Goal: Check status: Check status

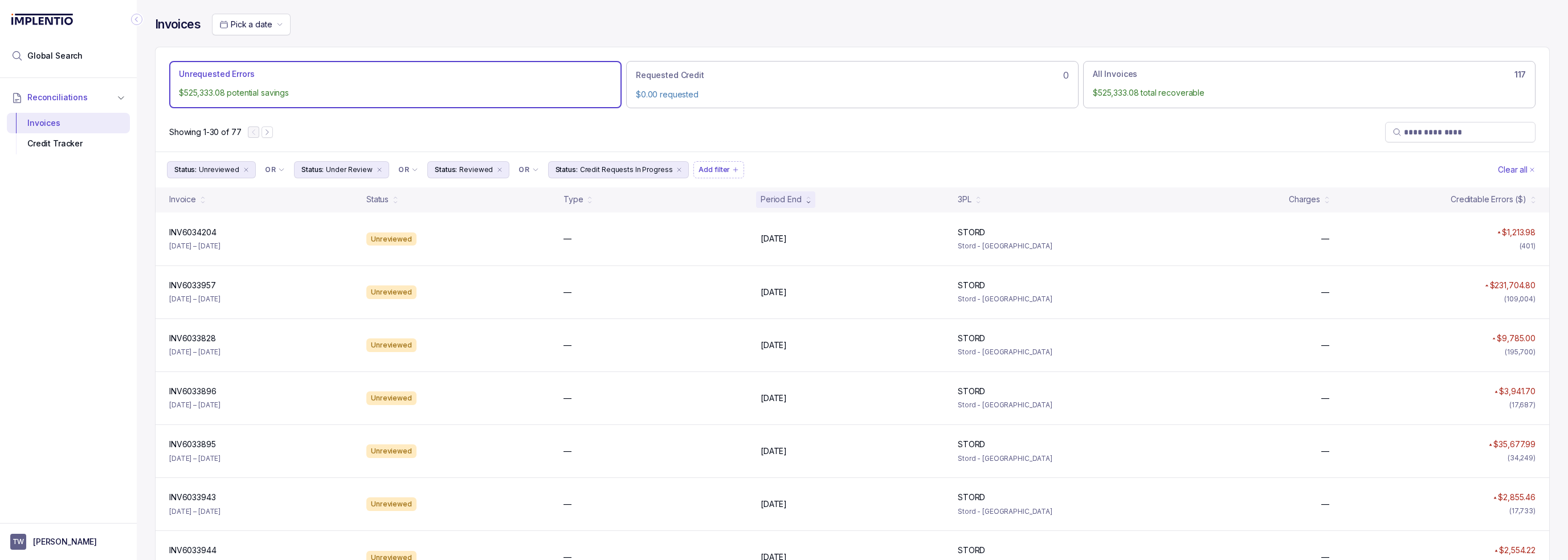
click at [642, 152] on div "Status: Unreviewed OR Status: Under Review OR Status: Reviewed OR Status: Credi…" at bounding box center [853, 169] width 1394 height 36
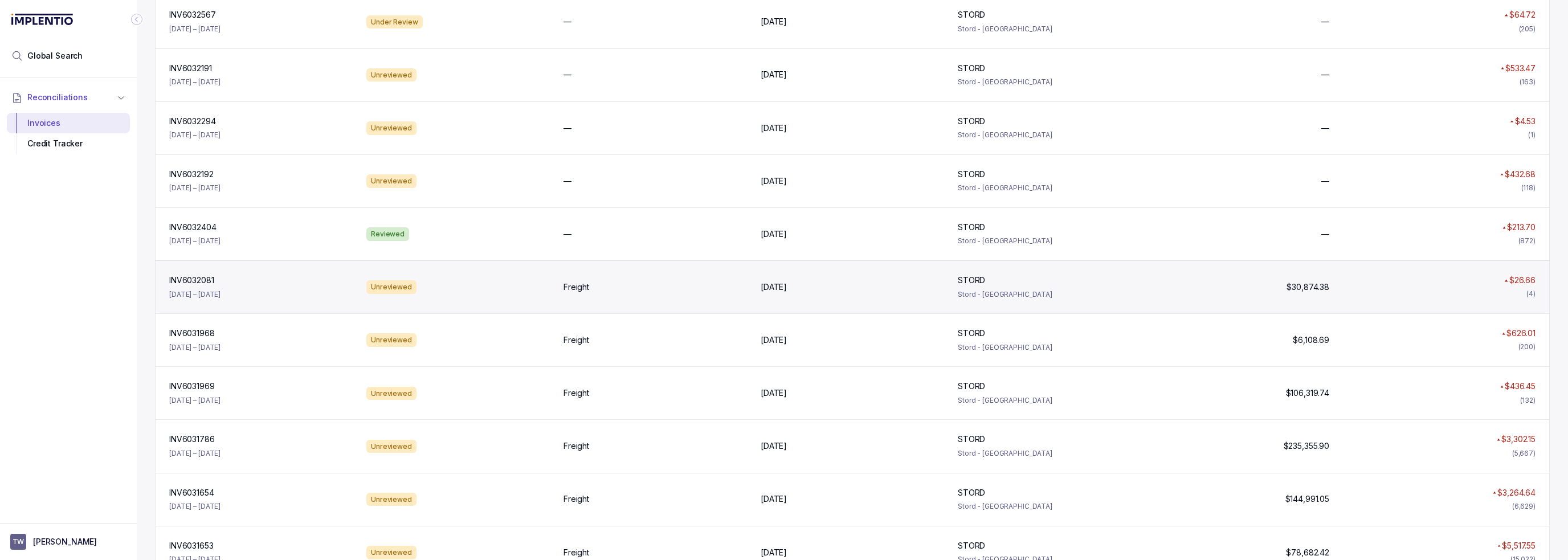
scroll to position [1026, 0]
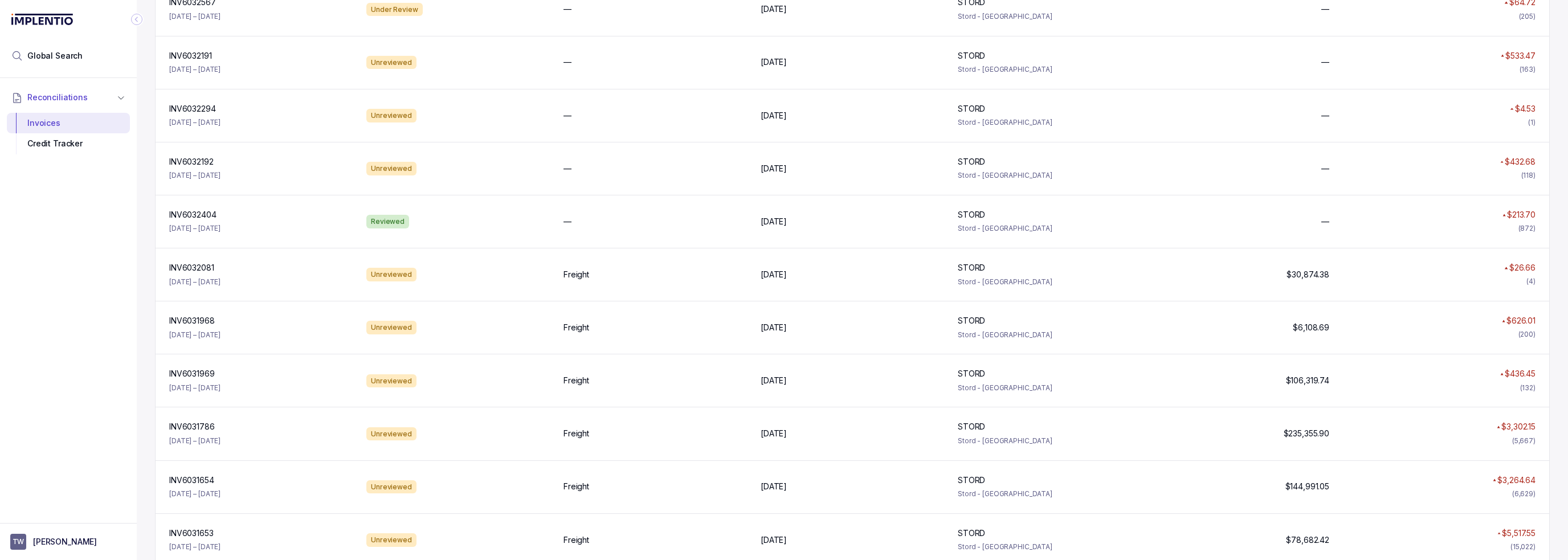
click at [61, 260] on div "Reconciliations Invoices Credit Tracker" at bounding box center [69, 297] width 137 height 439
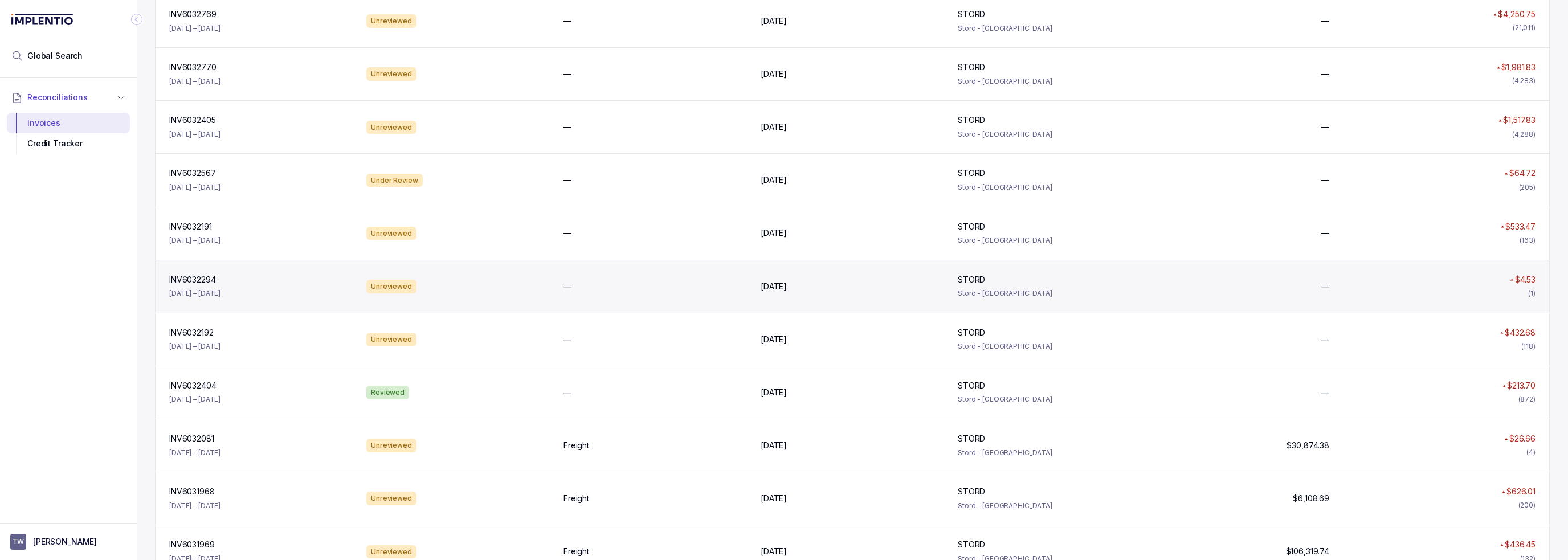
scroll to position [855, 0]
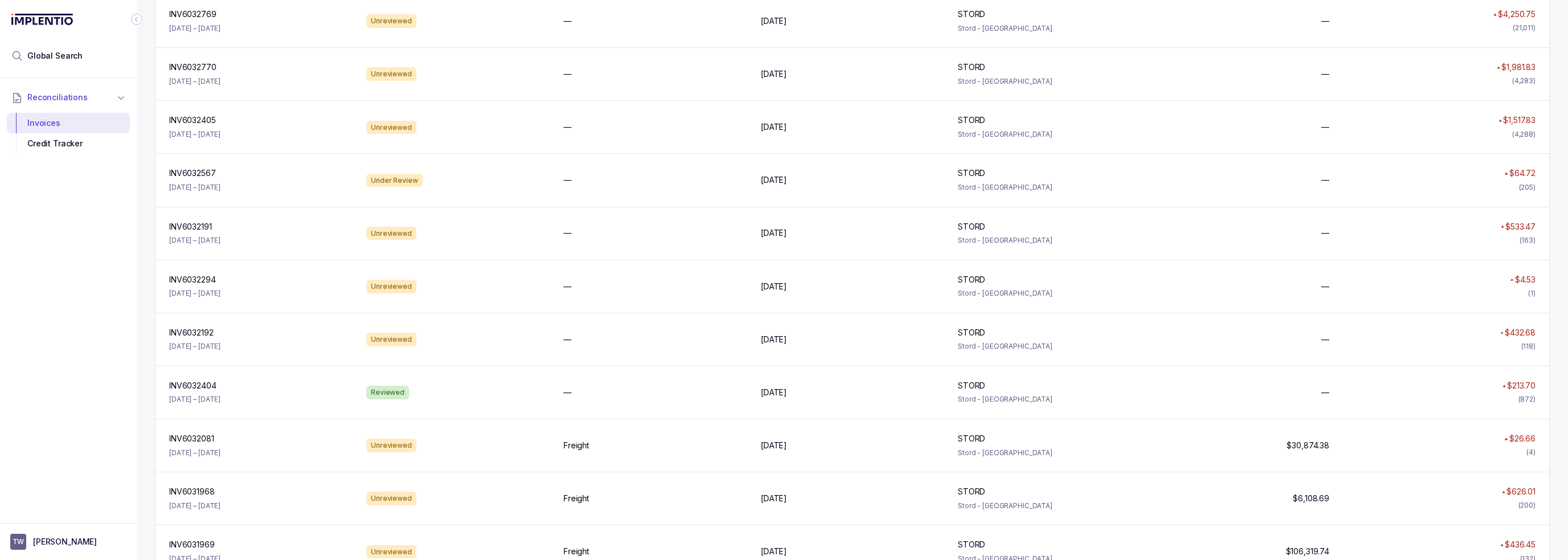
click at [77, 263] on div "Reconciliations Invoices Credit Tracker" at bounding box center [69, 297] width 137 height 439
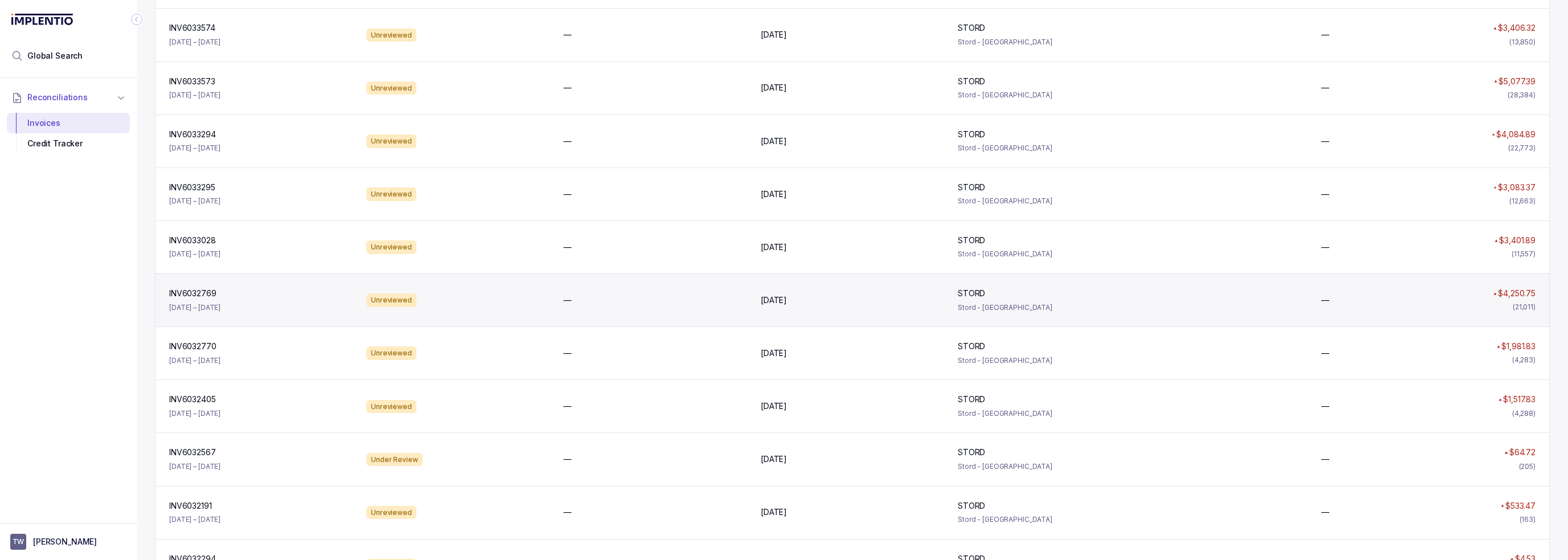
scroll to position [570, 0]
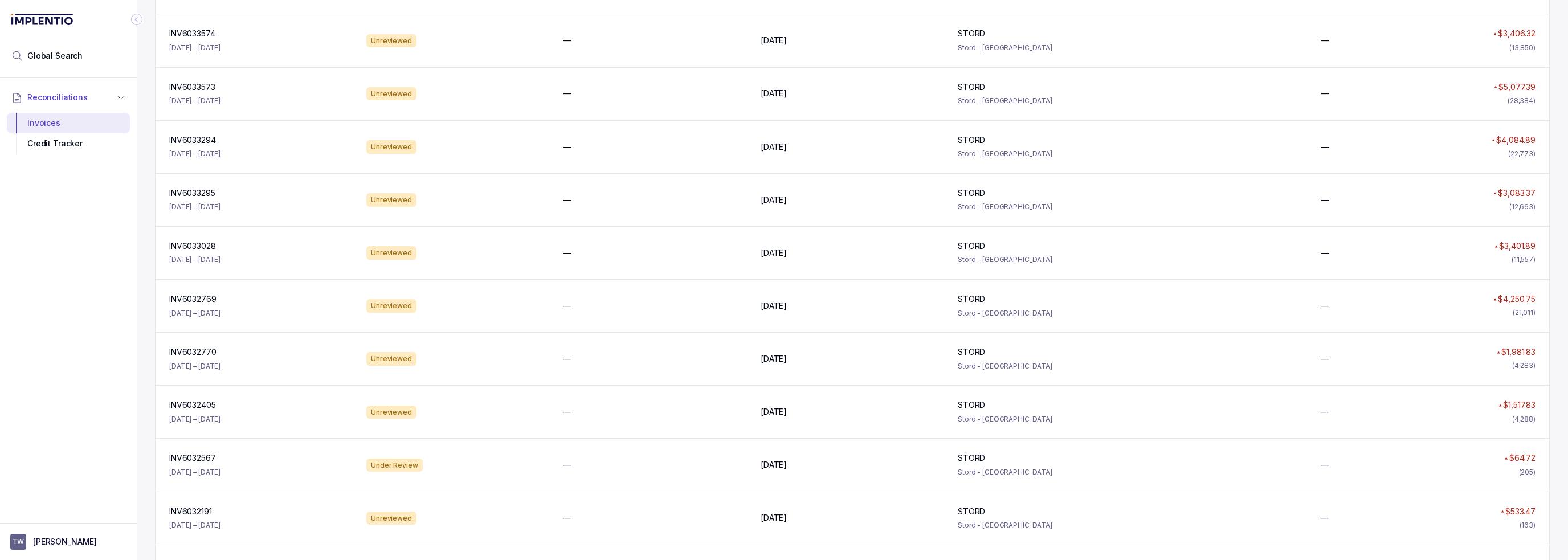
click at [112, 236] on div "Reconciliations Invoices Credit Tracker" at bounding box center [69, 297] width 137 height 439
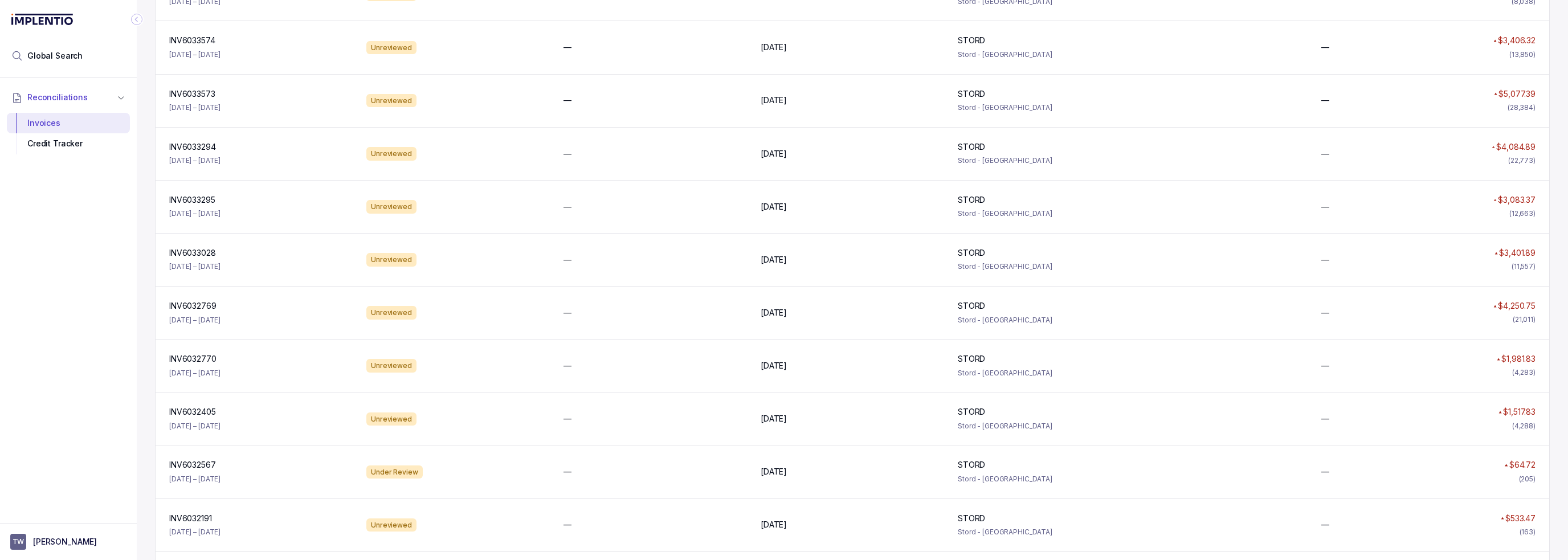
scroll to position [741, 0]
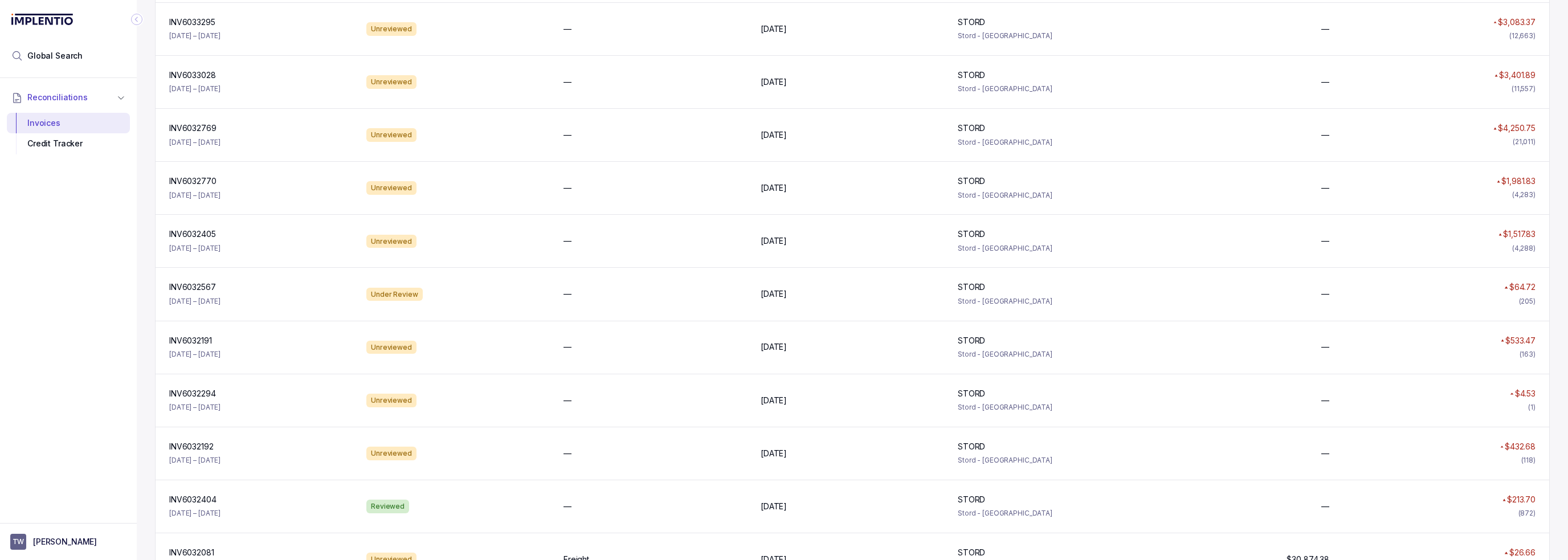
click at [32, 266] on div "Reconciliations Invoices Credit Tracker" at bounding box center [69, 297] width 137 height 439
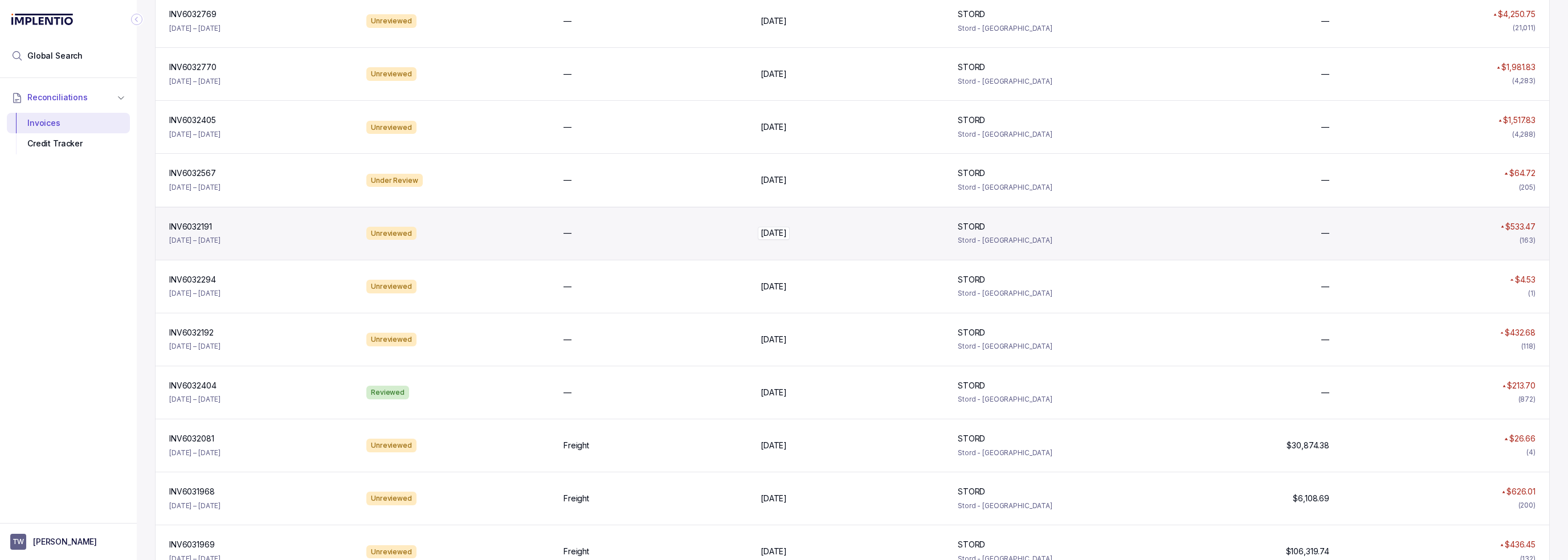
scroll to position [0, 0]
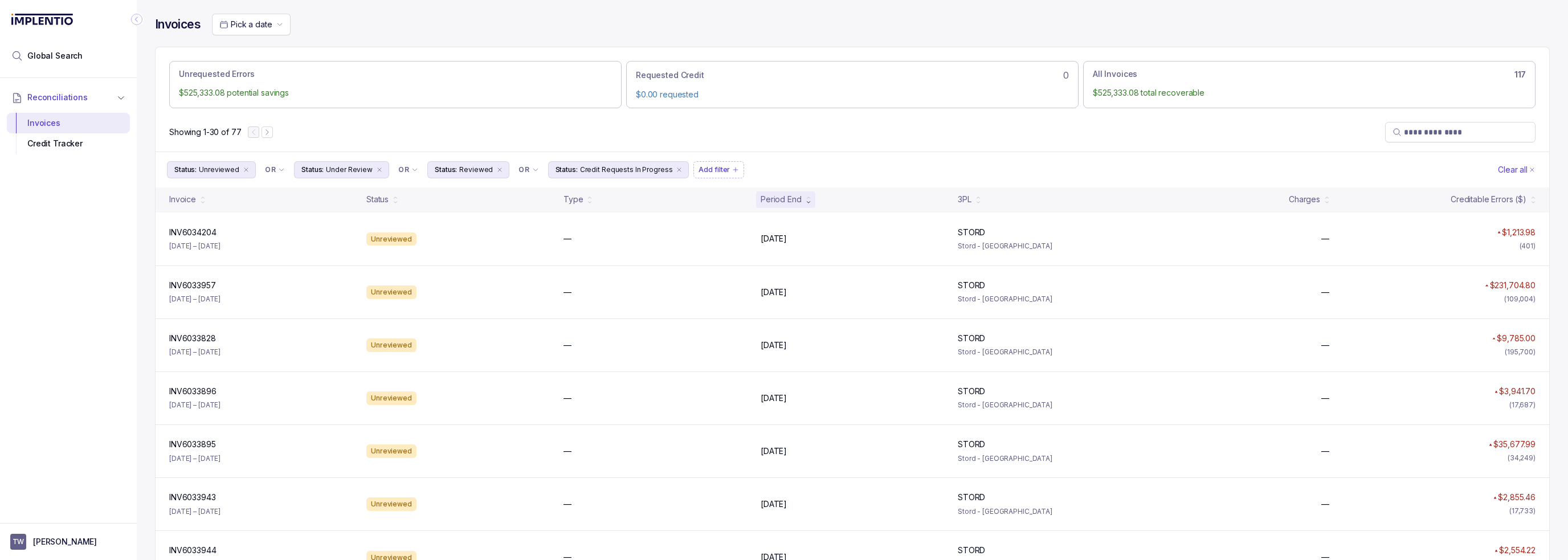
click at [642, 145] on div "Showing 1-30 of 77" at bounding box center [853, 132] width 1394 height 39
